Goal: Task Accomplishment & Management: Manage account settings

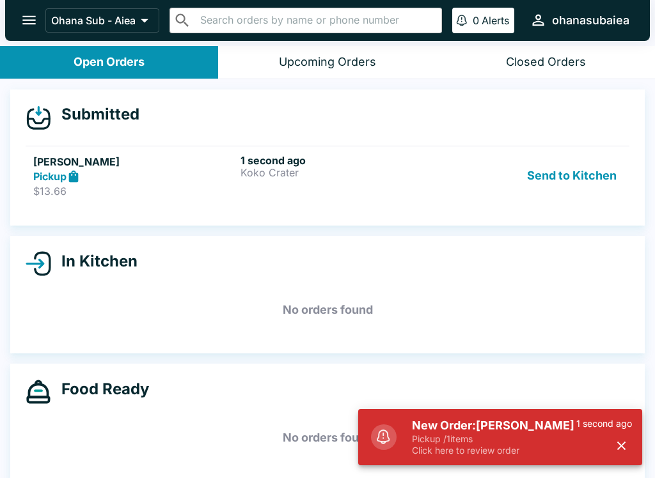
click at [582, 180] on button "Send to Kitchen" at bounding box center [572, 176] width 100 height 44
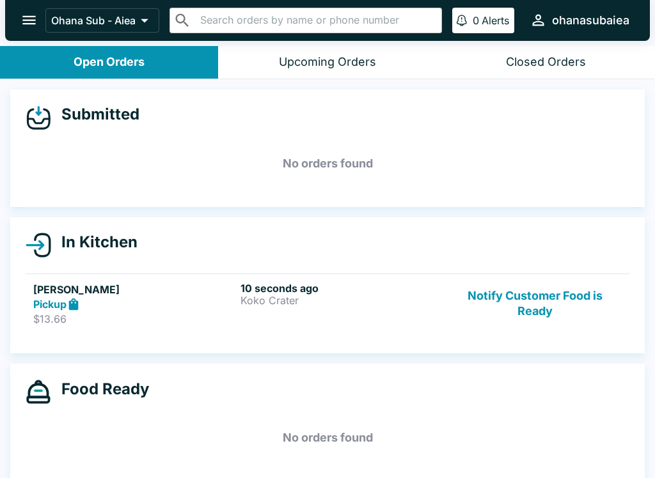
click at [308, 297] on p "Koko Crater" at bounding box center [341, 301] width 202 height 12
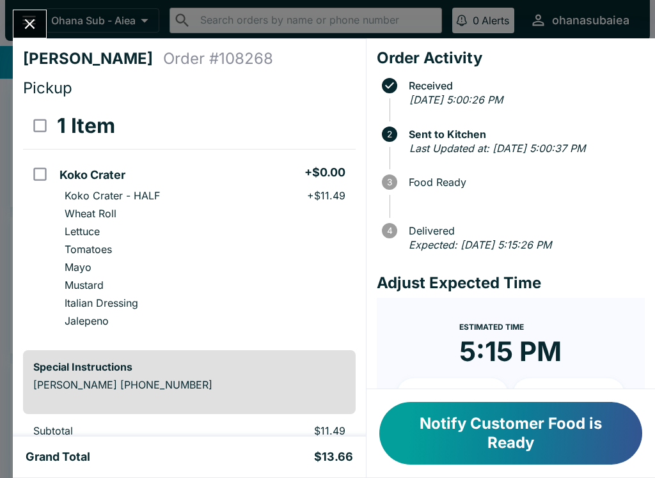
click at [38, 19] on icon "Close" at bounding box center [29, 23] width 17 height 17
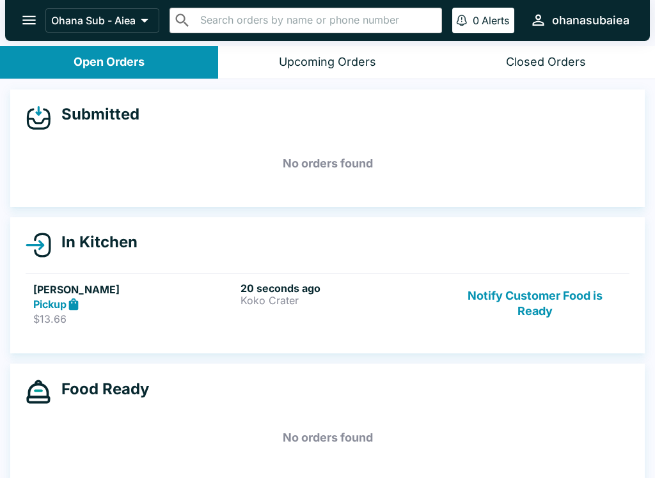
scroll to position [-1, 0]
click at [485, 13] on button "0 Alerts" at bounding box center [483, 21] width 62 height 26
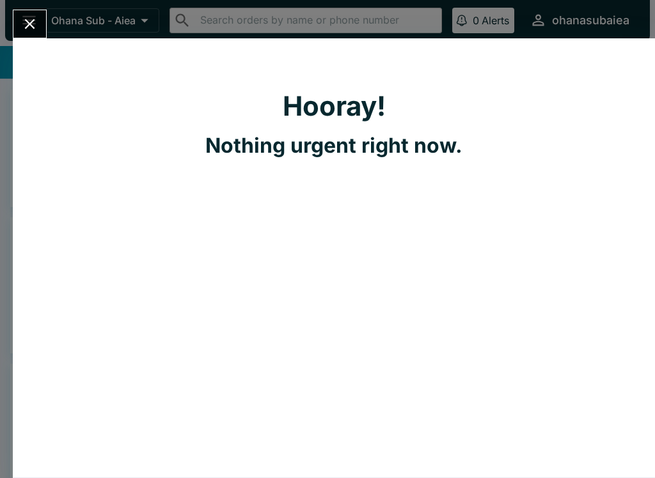
click at [40, 23] on button "Close" at bounding box center [29, 23] width 33 height 27
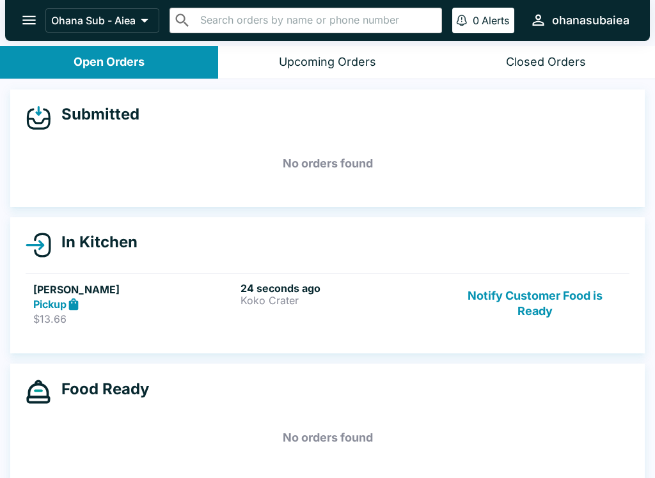
click at [101, 16] on p "Ohana Sub - Aiea" at bounding box center [93, 20] width 84 height 13
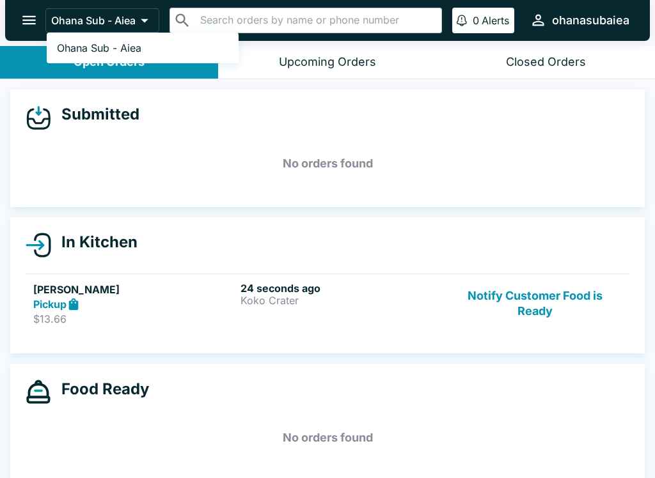
click at [119, 34] on ul "Ohana Sub - Aiea" at bounding box center [143, 48] width 192 height 31
click at [62, 12] on div at bounding box center [327, 239] width 655 height 478
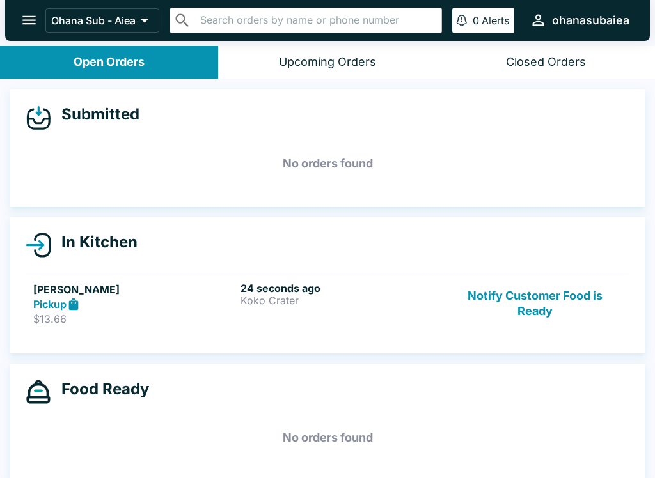
click at [22, 17] on icon "open drawer" at bounding box center [28, 20] width 17 height 17
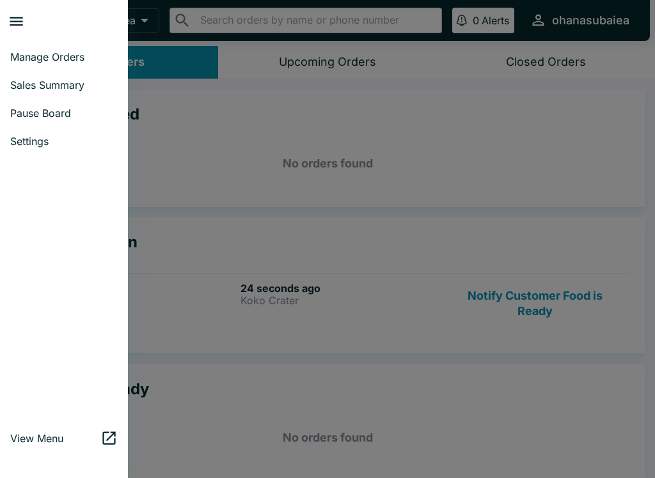
click at [358, 97] on div at bounding box center [327, 239] width 655 height 478
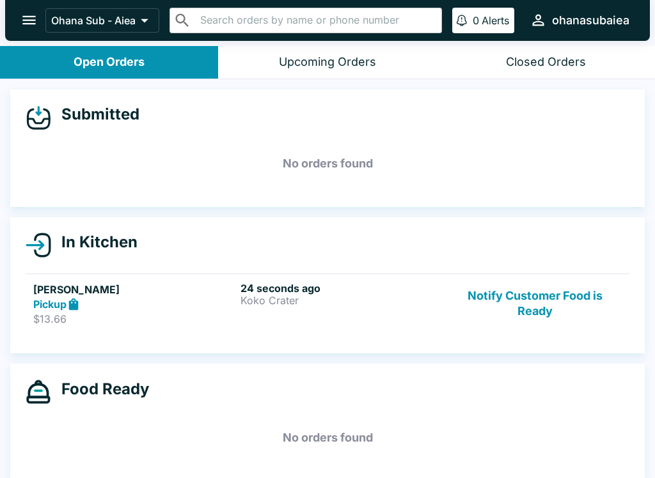
click at [61, 332] on link "[PERSON_NAME] $13.66 24 seconds ago Koko Crater Notify Customer Food is Ready" at bounding box center [328, 304] width 604 height 60
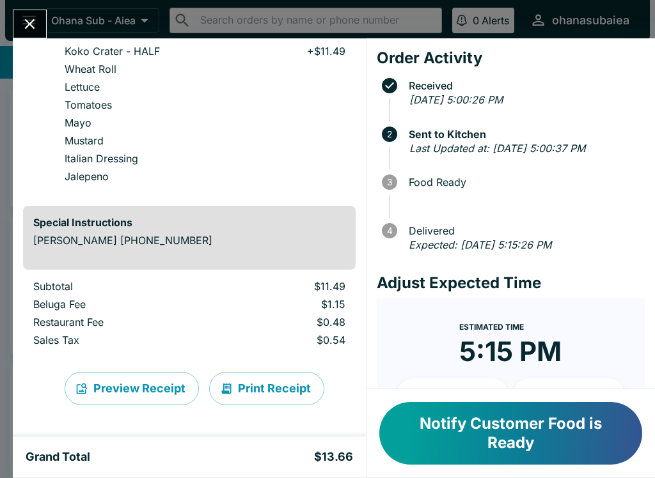
scroll to position [152, 0]
click at [41, 20] on button "Close" at bounding box center [29, 23] width 33 height 27
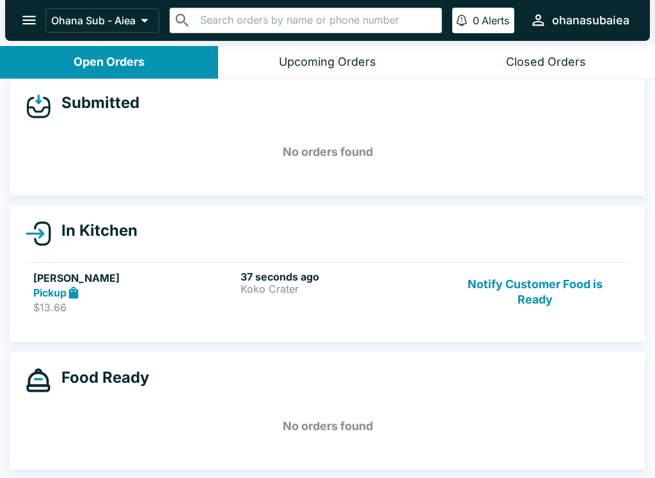
scroll to position [2, 0]
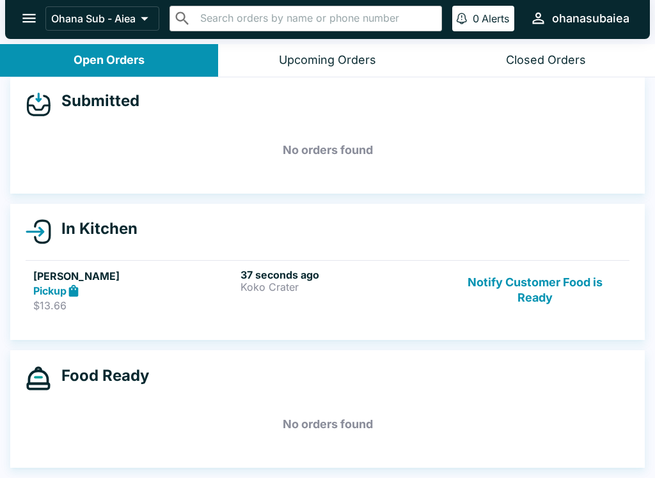
click at [309, 281] on div "37 seconds ago Koko Crater" at bounding box center [341, 291] width 202 height 44
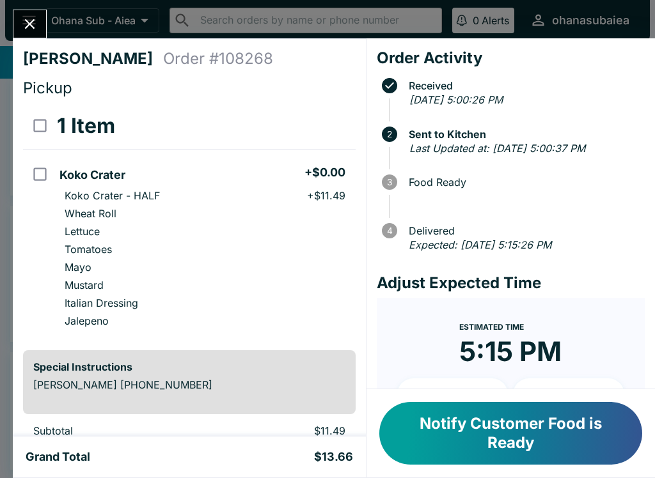
click at [43, 17] on button "Close" at bounding box center [29, 23] width 33 height 27
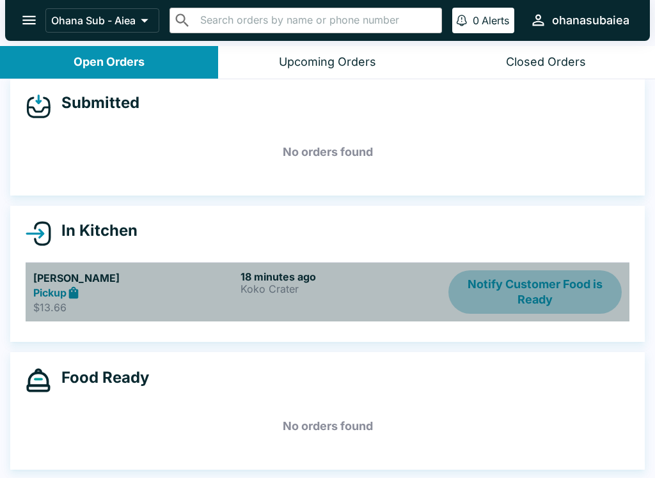
click at [514, 286] on button "Notify Customer Food is Ready" at bounding box center [534, 292] width 173 height 44
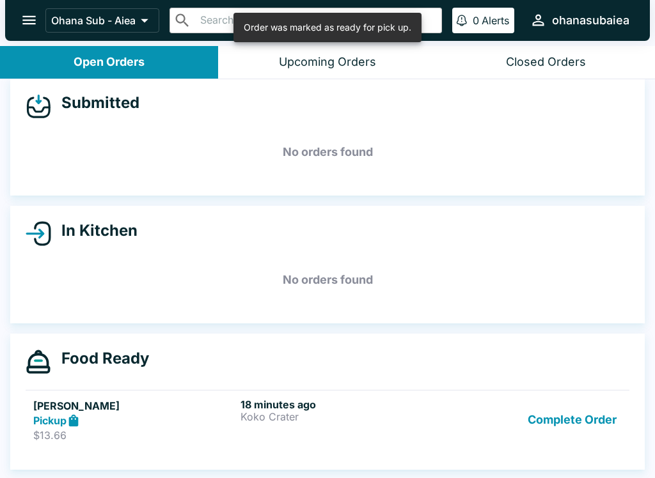
click at [561, 425] on button "Complete Order" at bounding box center [571, 420] width 99 height 44
